Goal: Find specific page/section: Find specific page/section

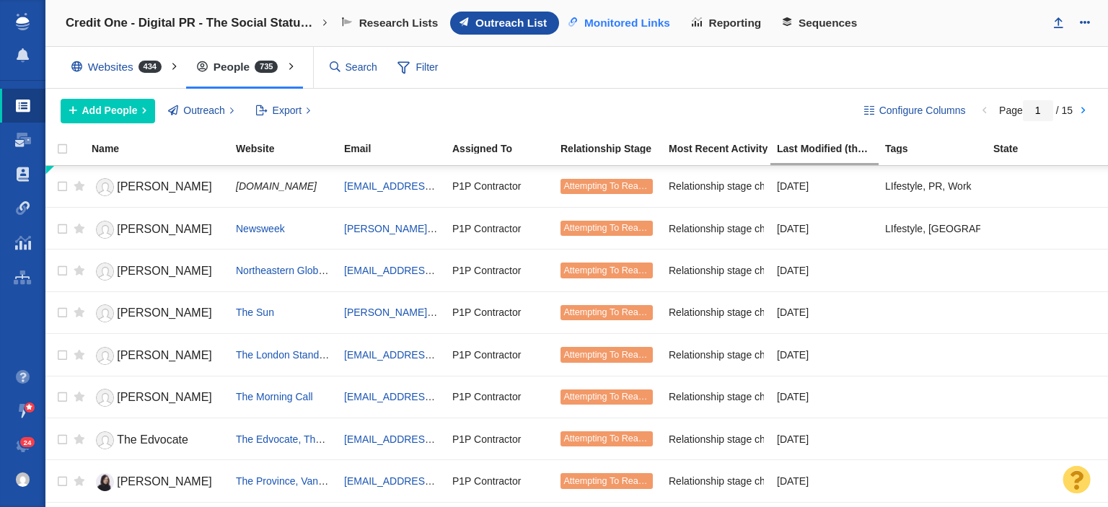
click at [645, 20] on span "Monitored Links" at bounding box center [627, 23] width 86 height 13
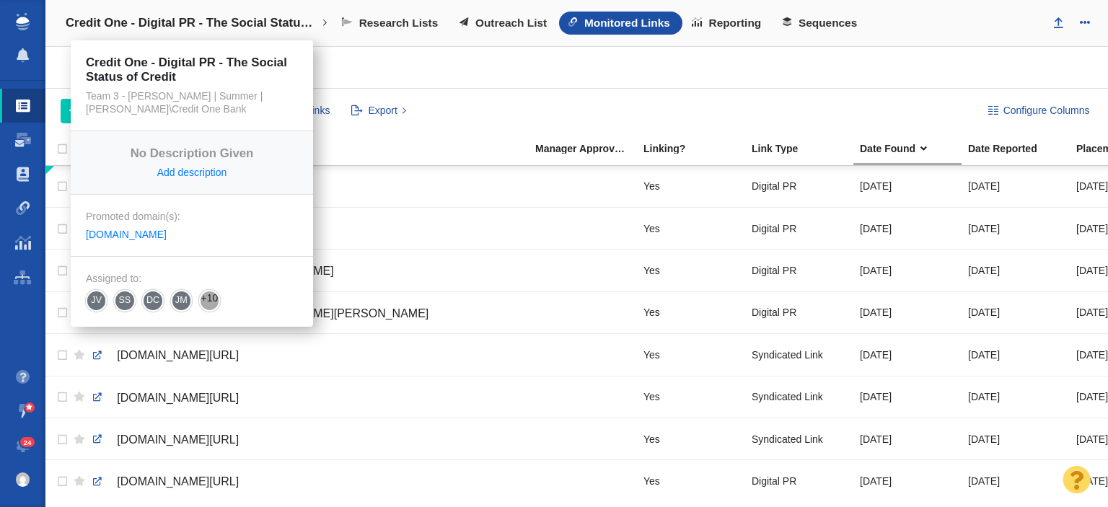
click at [242, 18] on h4 "Credit One - Digital PR - The Social Status of Credit" at bounding box center [192, 23] width 252 height 14
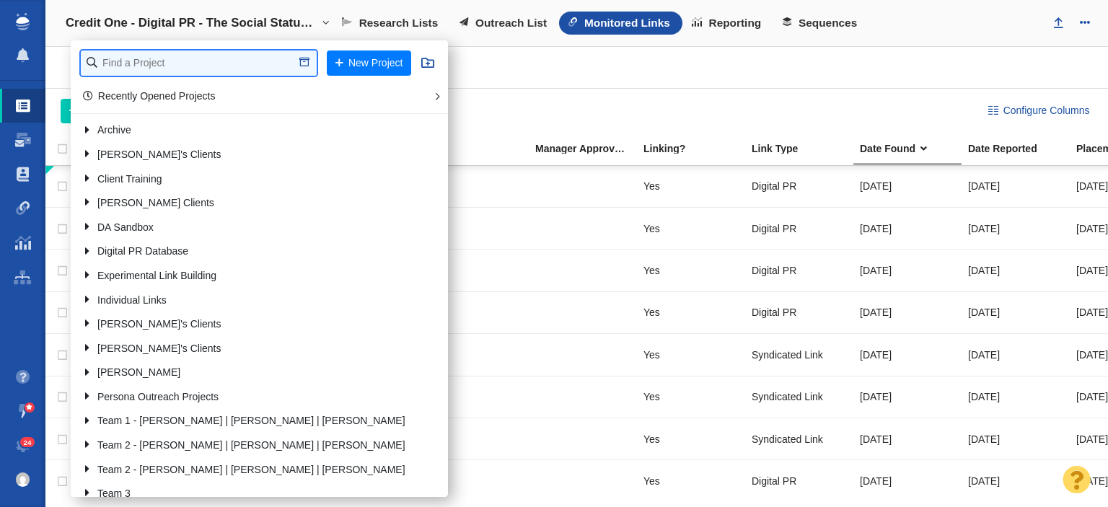
click at [242, 61] on input "text" at bounding box center [199, 62] width 236 height 25
type input "emci"
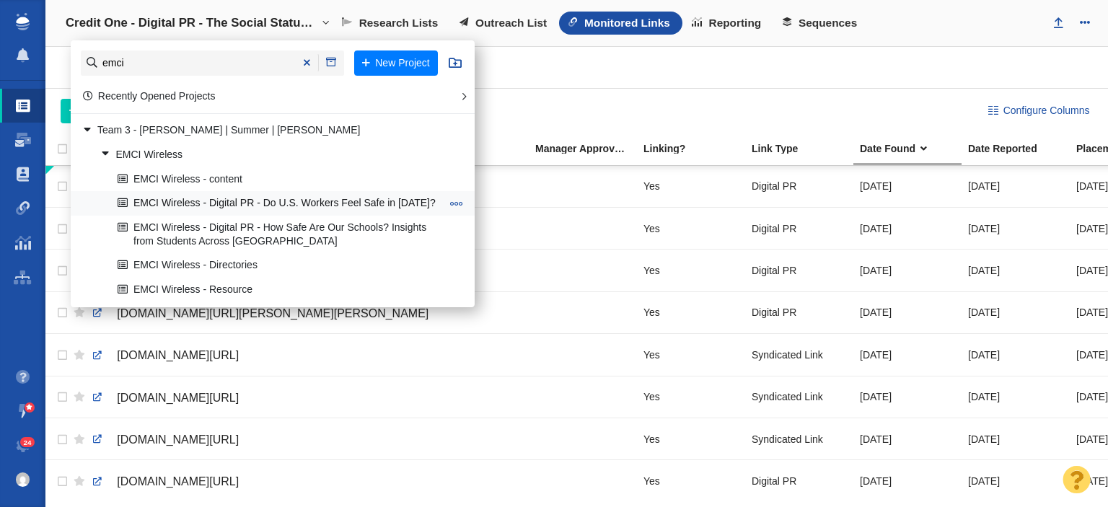
click at [257, 208] on link "EMCI Wireless - Digital PR - Do U.S. Workers Feel Safe in [DATE]?" at bounding box center [279, 204] width 331 height 22
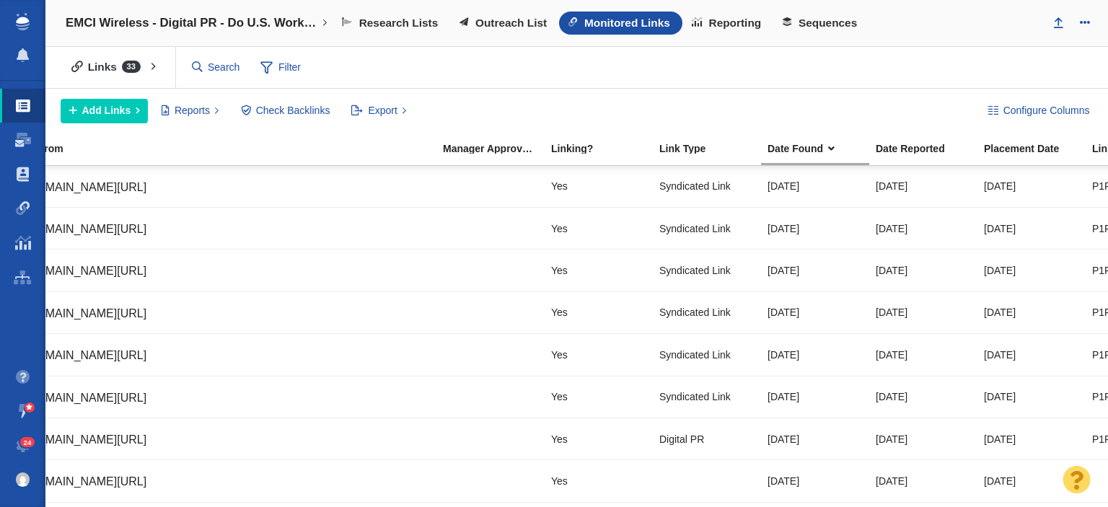
scroll to position [0, 53]
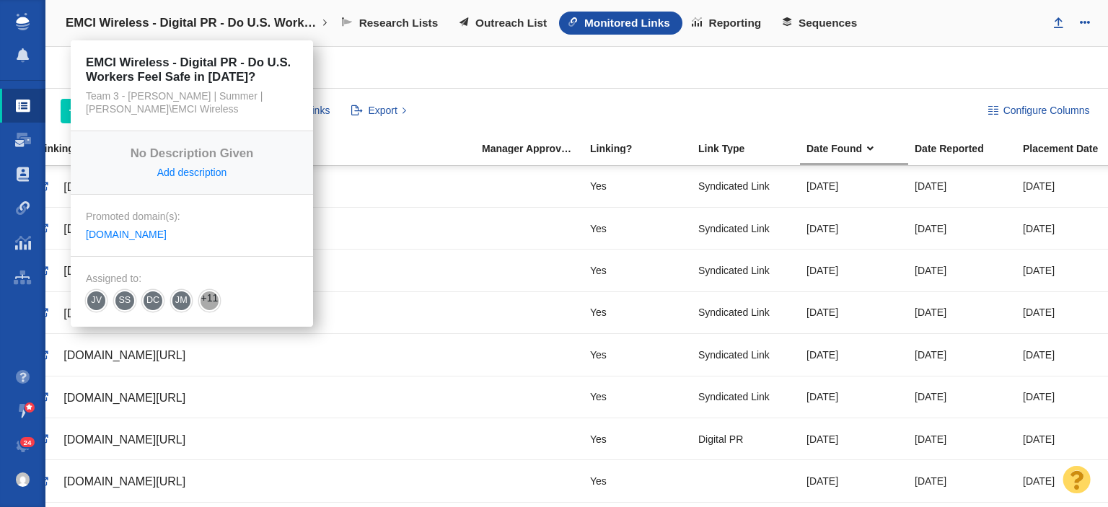
click at [192, 11] on link "EMCI Wireless - Digital PR - Do U.S. Workers Feel Safe in [DATE]?" at bounding box center [197, 23] width 282 height 35
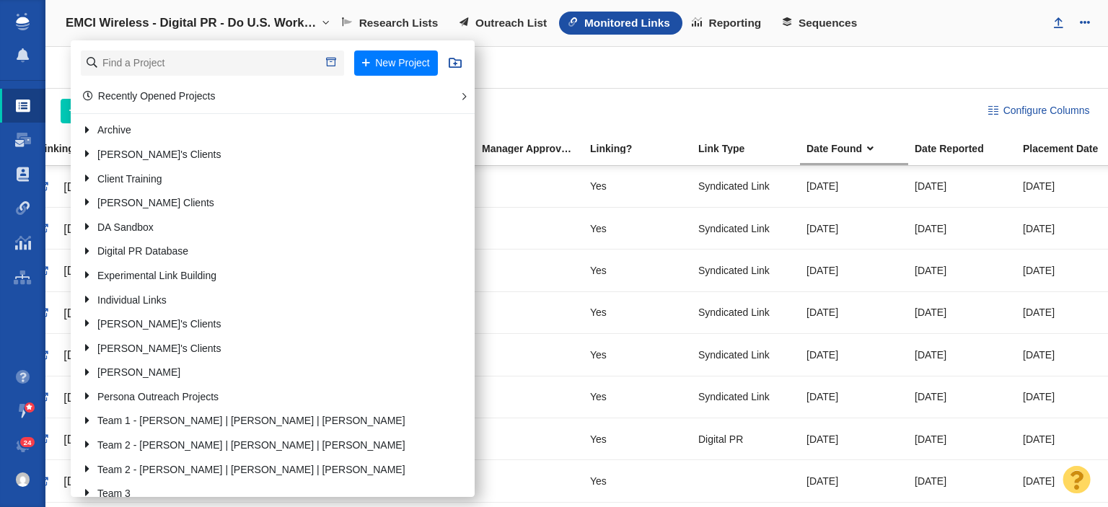
click at [206, 49] on li "New Project" at bounding box center [273, 62] width 404 height 45
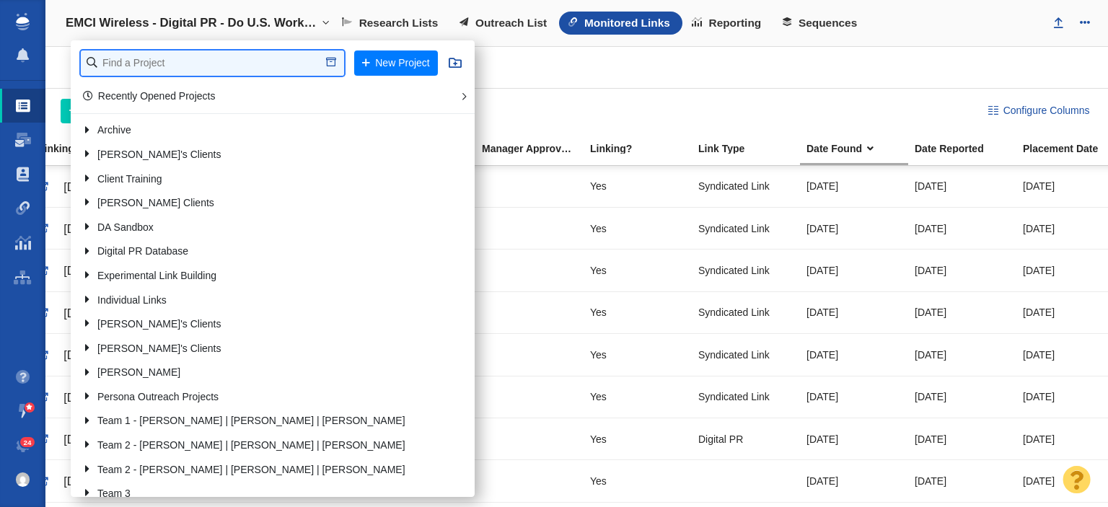
click at [197, 57] on input "text" at bounding box center [212, 62] width 263 height 25
click at [246, 55] on input "storage" at bounding box center [212, 62] width 263 height 25
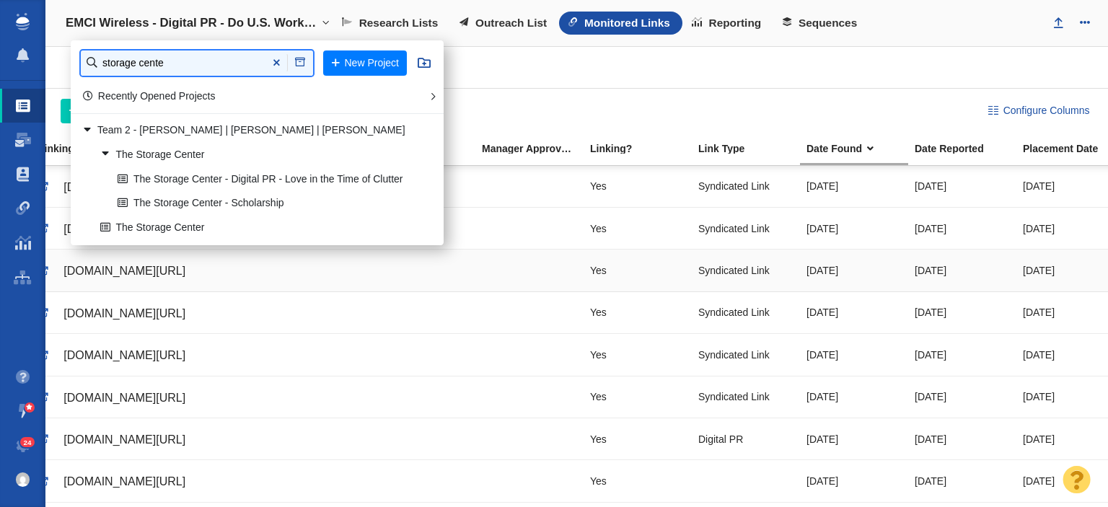
type input "storage cente"
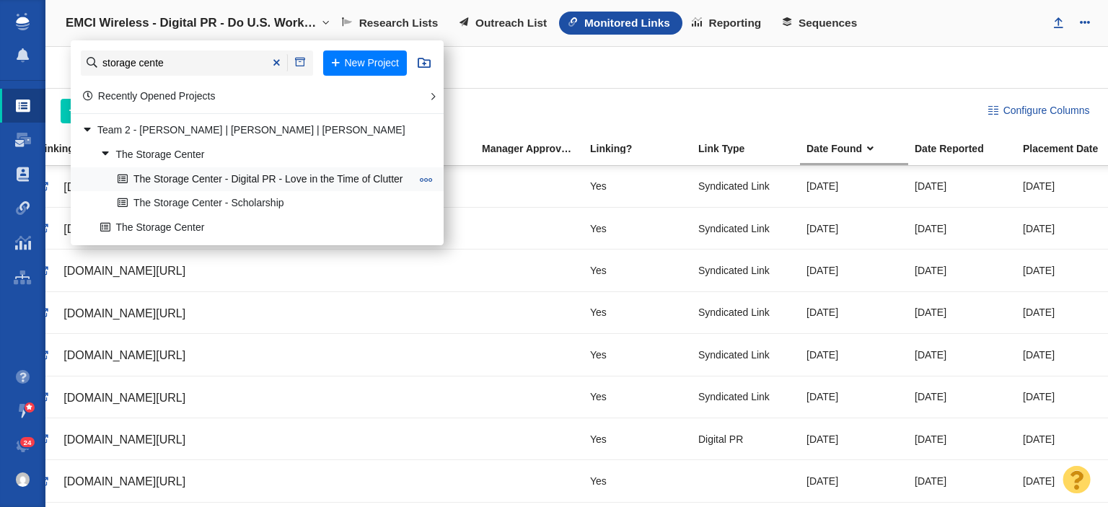
click at [270, 183] on link "The Storage Center - Digital PR - Love in the Time of Clutter" at bounding box center [264, 179] width 300 height 22
